Goal: Information Seeking & Learning: Learn about a topic

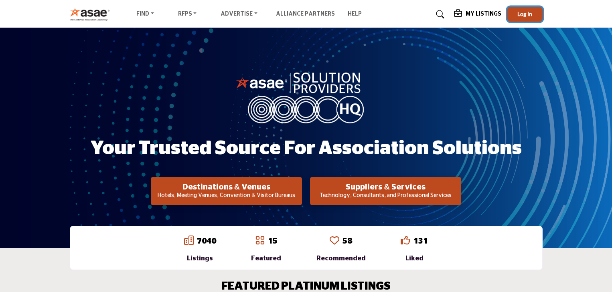
click at [519, 14] on span "Log In" at bounding box center [524, 13] width 15 height 7
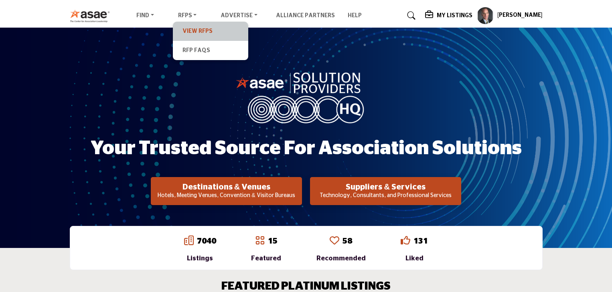
click at [193, 29] on link "View RFPs" at bounding box center [210, 31] width 67 height 11
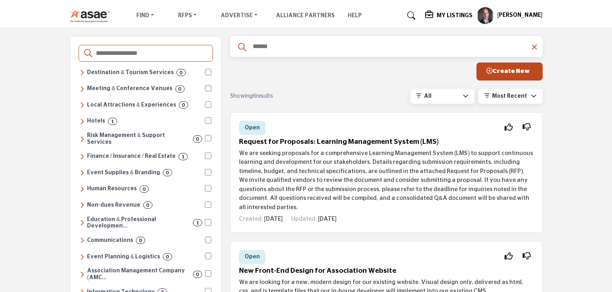
click at [488, 14] on profile-featured-2de60c9d-6dbf-41c1-ae5d-1aa6f66f0f49 "Show hide supplier dropdown" at bounding box center [485, 16] width 18 height 18
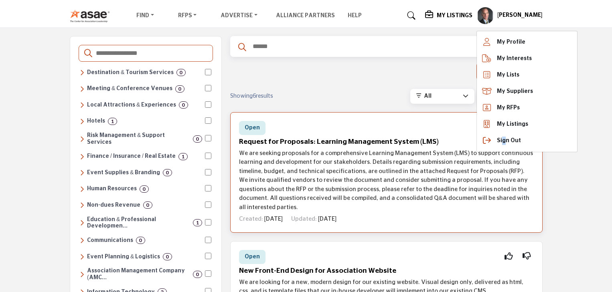
drag, startPoint x: 503, startPoint y: 144, endPoint x: 500, endPoint y: 140, distance: 4.9
click at [504, 144] on span "Sign Out" at bounding box center [509, 141] width 24 height 8
